Goal: Transaction & Acquisition: Purchase product/service

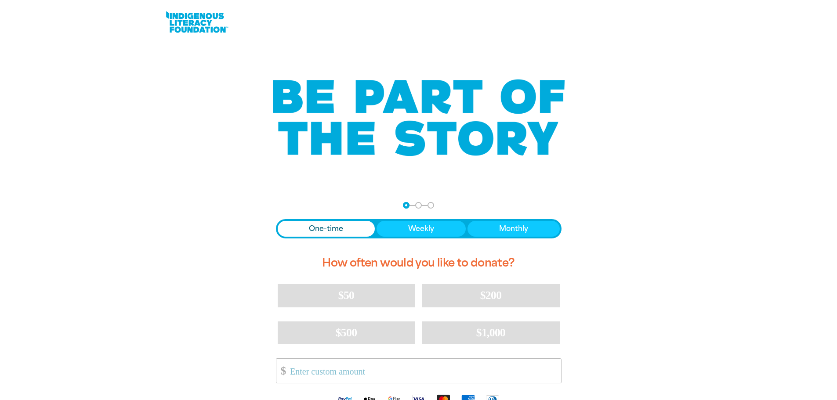
click at [350, 226] on span "Donation frequency" at bounding box center [327, 229] width 98 height 16
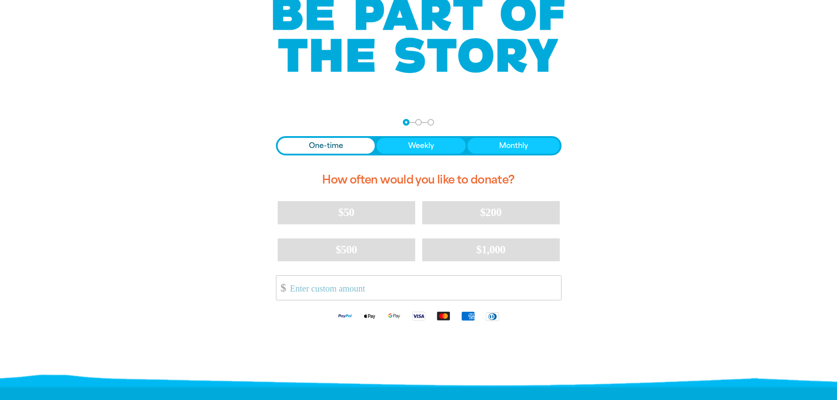
scroll to position [88, 0]
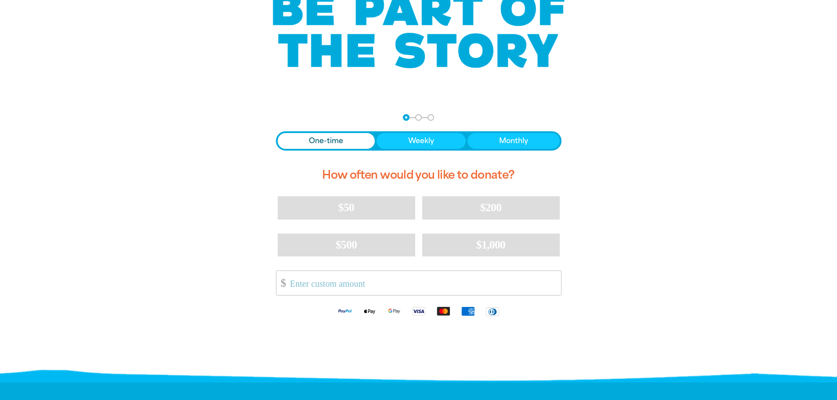
click at [360, 287] on input "Other Amount" at bounding box center [422, 283] width 277 height 24
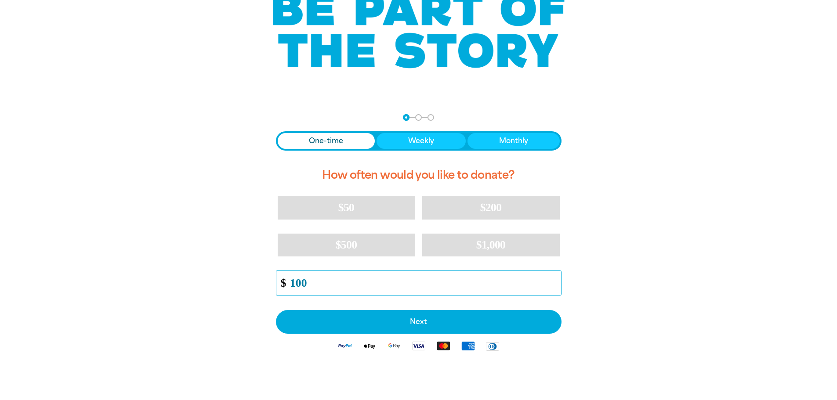
type input "100"
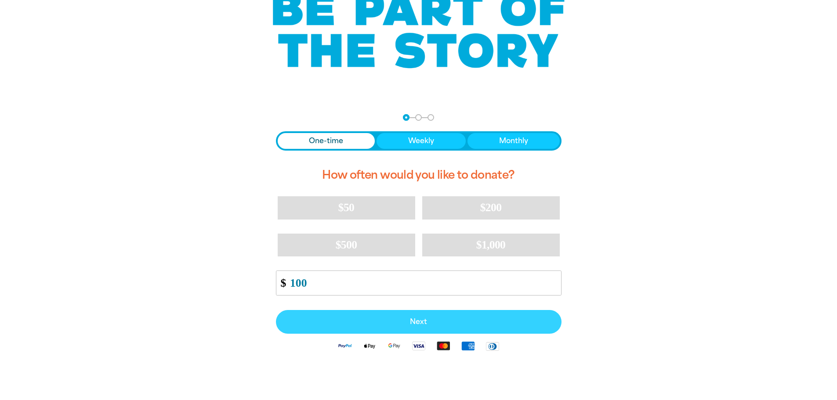
click at [372, 322] on span "Next" at bounding box center [419, 321] width 266 height 7
select select "AU"
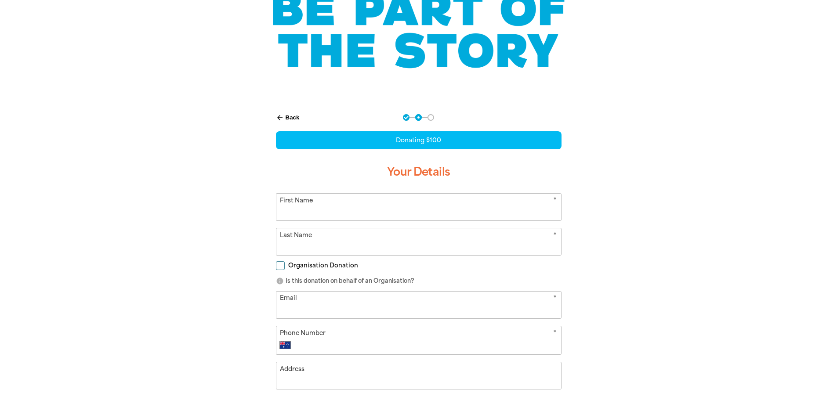
click at [369, 216] on input "First Name" at bounding box center [418, 207] width 285 height 27
click at [301, 211] on input "First Name" at bounding box center [418, 207] width 285 height 27
type input "[PERSON_NAME]"
click at [281, 267] on input "Organisation Donation" at bounding box center [280, 265] width 9 height 9
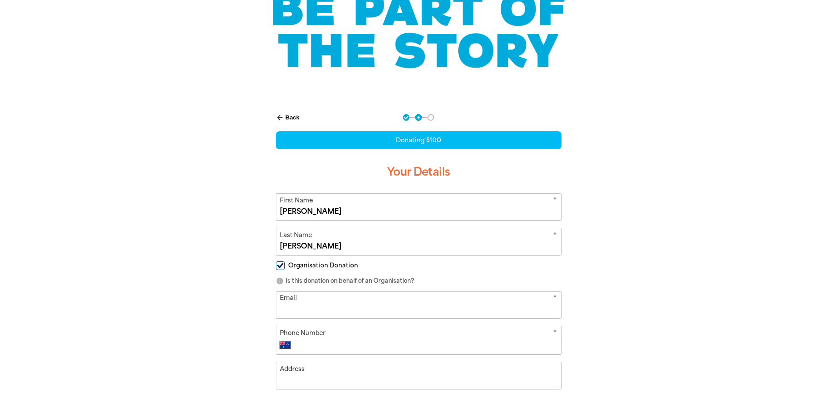
checkbox input "true"
select select "AU"
click at [323, 307] on input "Organisation Name" at bounding box center [418, 305] width 285 height 27
type input "People Measures"
click at [312, 347] on input "Email" at bounding box center [418, 339] width 285 height 27
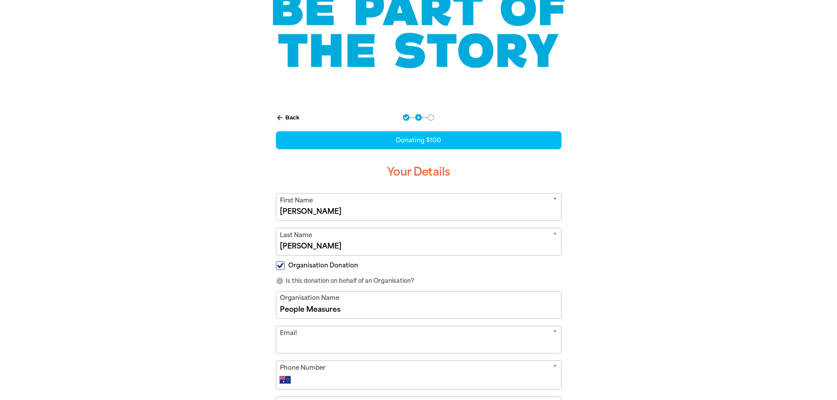
type input "[PERSON_NAME][EMAIL_ADDRESS][PERSON_NAME][DOMAIN_NAME]"
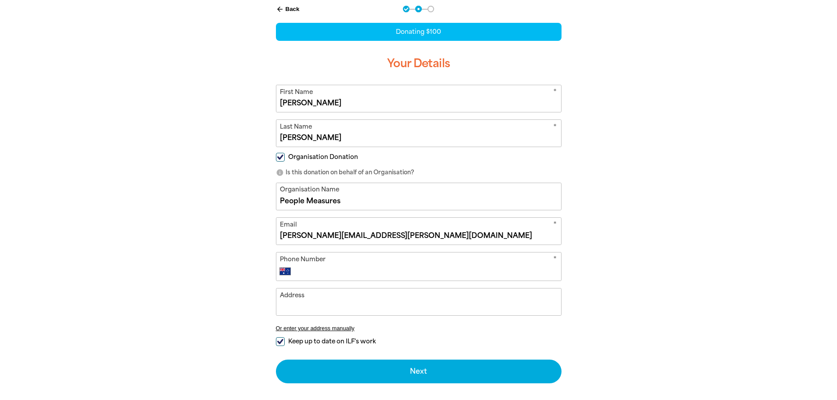
scroll to position [220, 0]
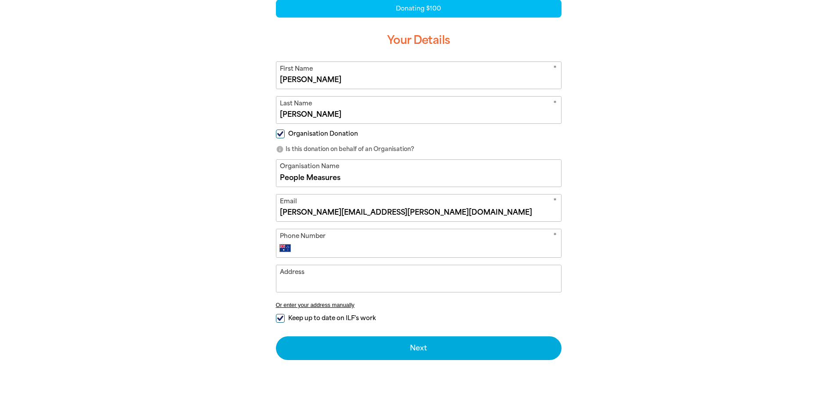
click at [321, 243] on input "Phone Number" at bounding box center [427, 248] width 260 height 11
type input "402880791"
click at [409, 283] on input "Address" at bounding box center [418, 278] width 285 height 27
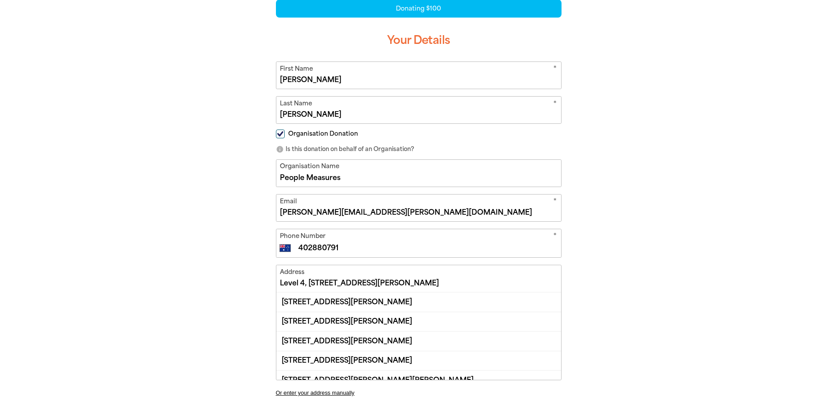
click at [387, 338] on div "[STREET_ADDRESS][PERSON_NAME]" at bounding box center [418, 340] width 285 height 19
type input "[STREET_ADDRESS][PERSON_NAME]"
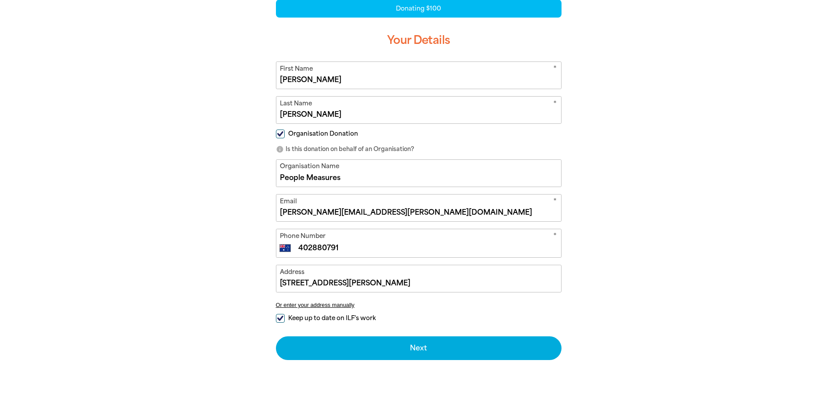
click at [280, 316] on input "Keep up to date on ILF's work" at bounding box center [280, 318] width 9 height 9
checkbox input "false"
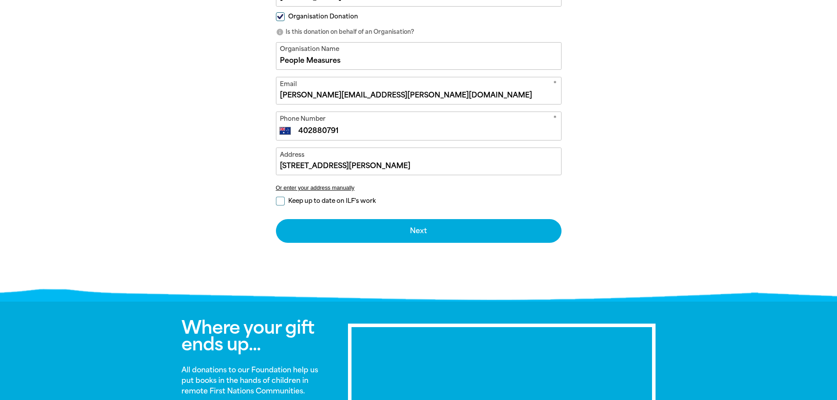
scroll to position [395, 0]
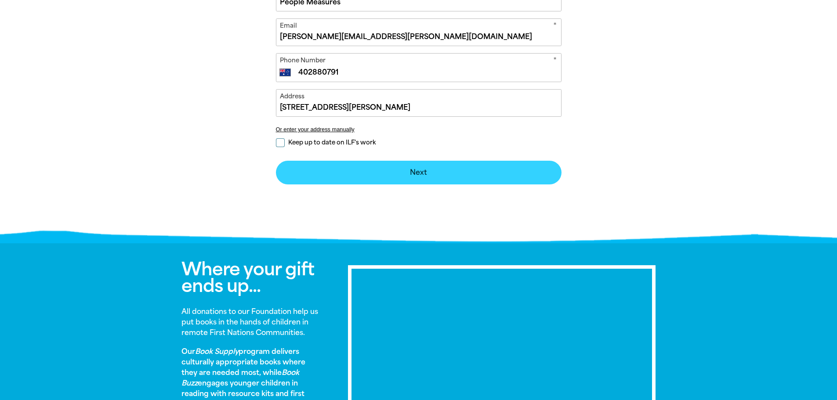
click at [426, 175] on button "Next chevron_right" at bounding box center [419, 173] width 286 height 24
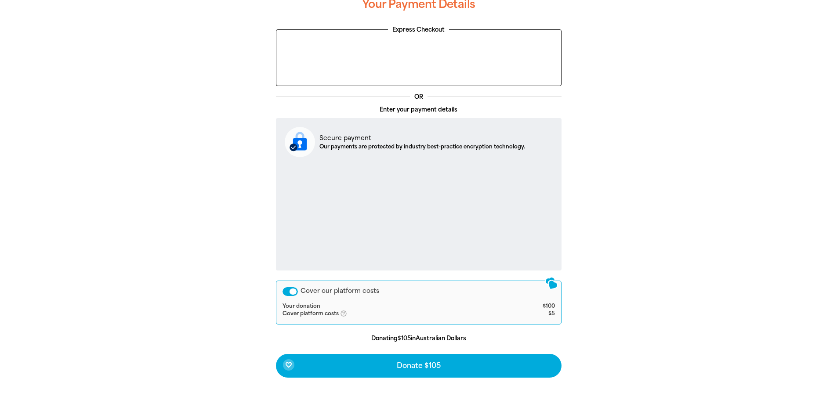
scroll to position [278, 0]
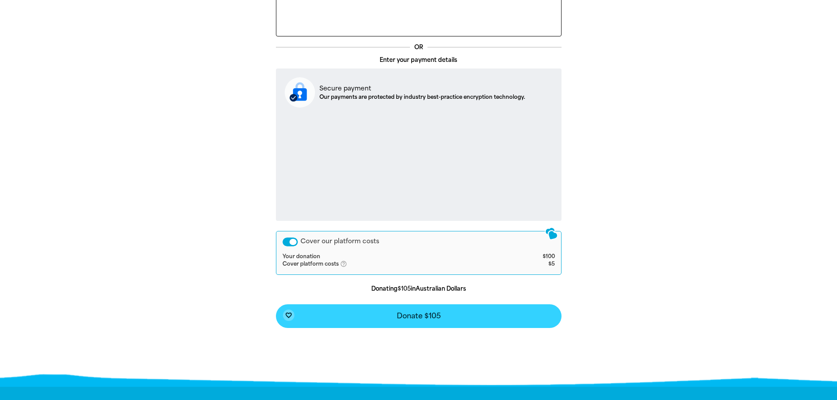
click at [428, 316] on span "Donate $105" at bounding box center [419, 316] width 44 height 7
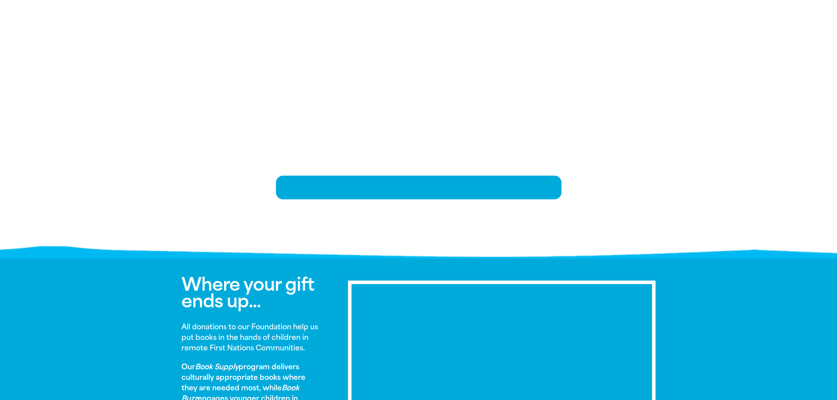
scroll to position [179, 0]
